Goal: Task Accomplishment & Management: Use online tool/utility

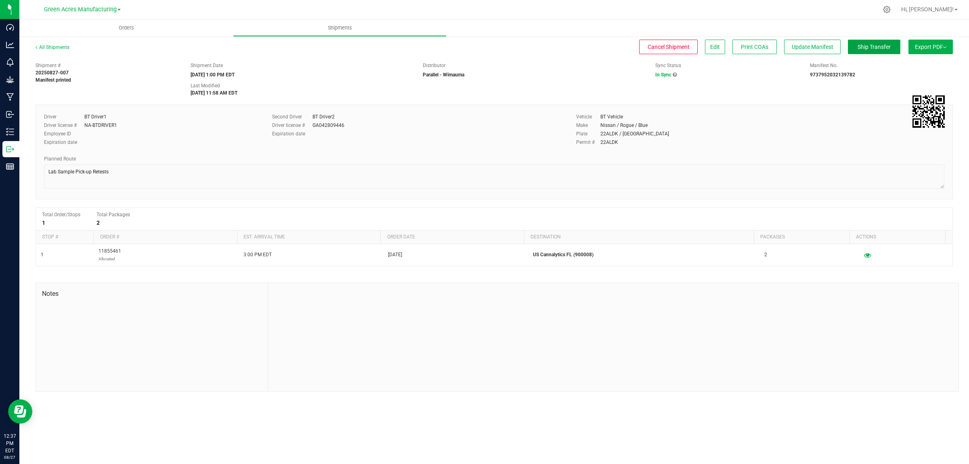
click at [871, 44] on span "Ship Transfer" at bounding box center [874, 47] width 33 height 6
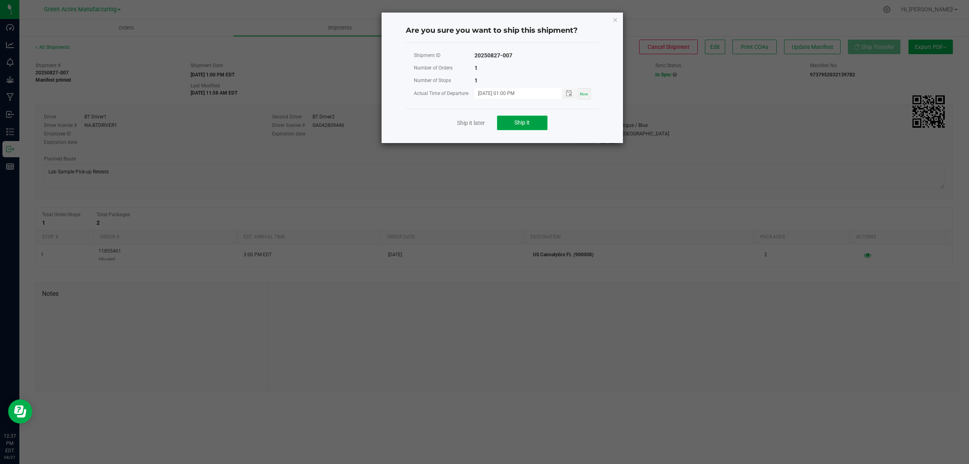
click at [514, 124] on button "Ship it" at bounding box center [522, 122] width 50 height 15
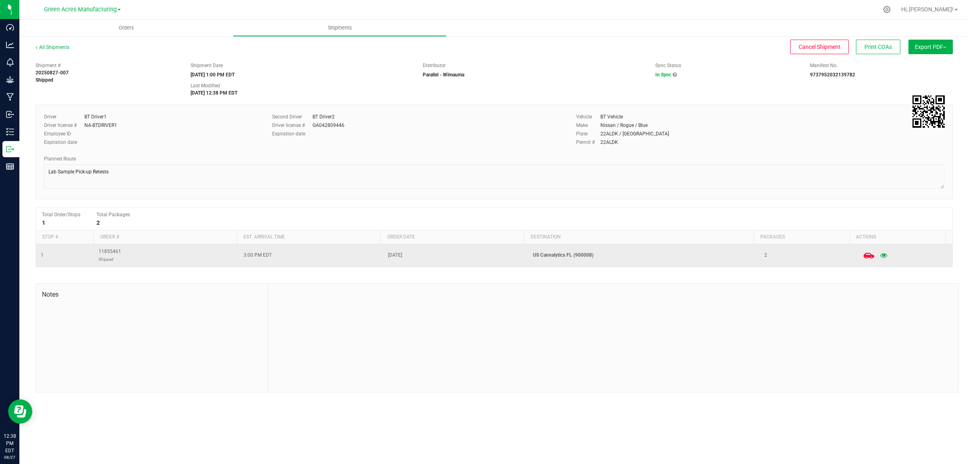
click at [864, 254] on icon at bounding box center [869, 255] width 10 height 10
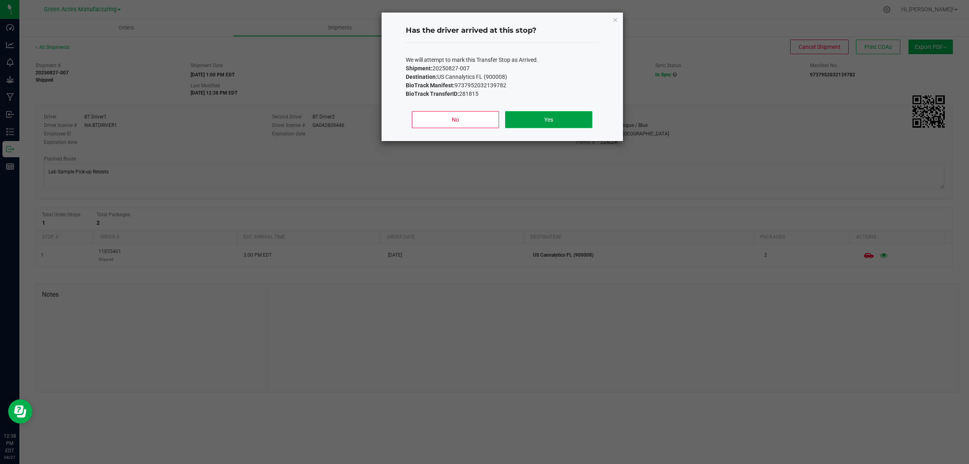
click at [534, 121] on button "Yes" at bounding box center [548, 119] width 87 height 17
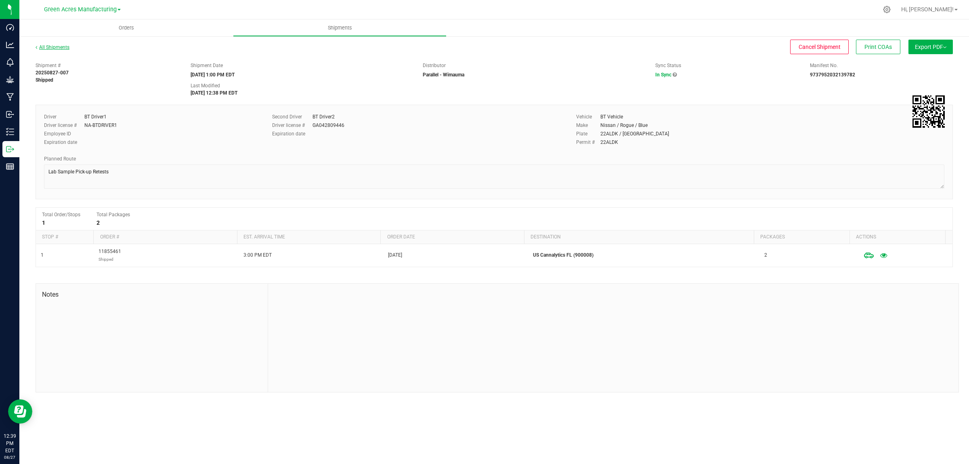
click at [55, 45] on link "All Shipments" at bounding box center [53, 47] width 34 height 6
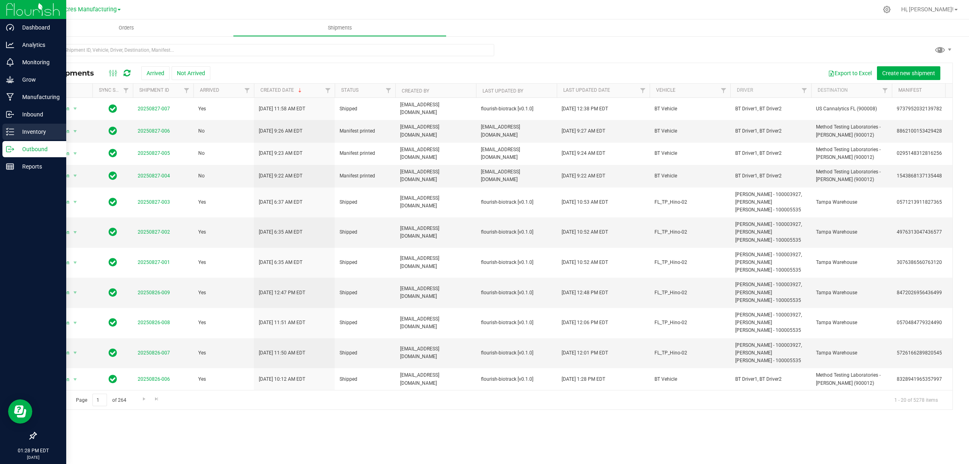
click at [29, 135] on p "Inventory" at bounding box center [38, 132] width 48 height 10
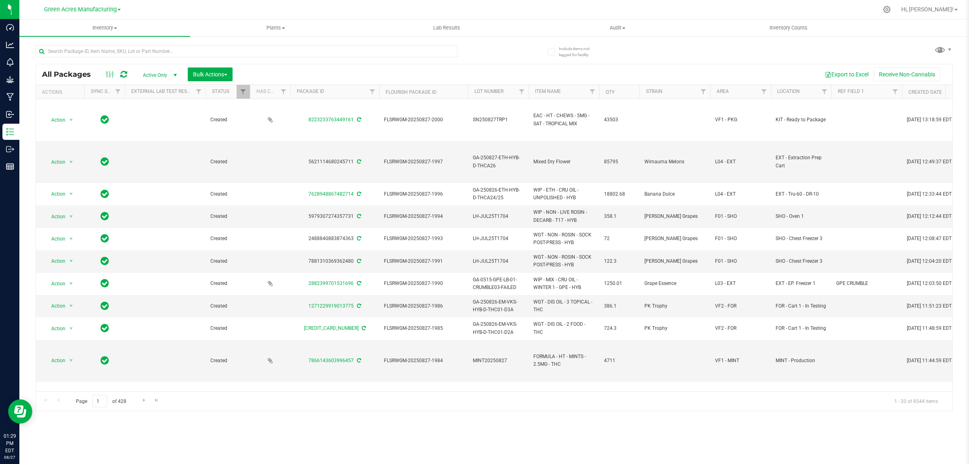
click at [431, 434] on div "Inventory All packages All inventory Waste log Create inventory Plants All plan…" at bounding box center [494, 241] width 950 height 444
